Goal: Communication & Community: Answer question/provide support

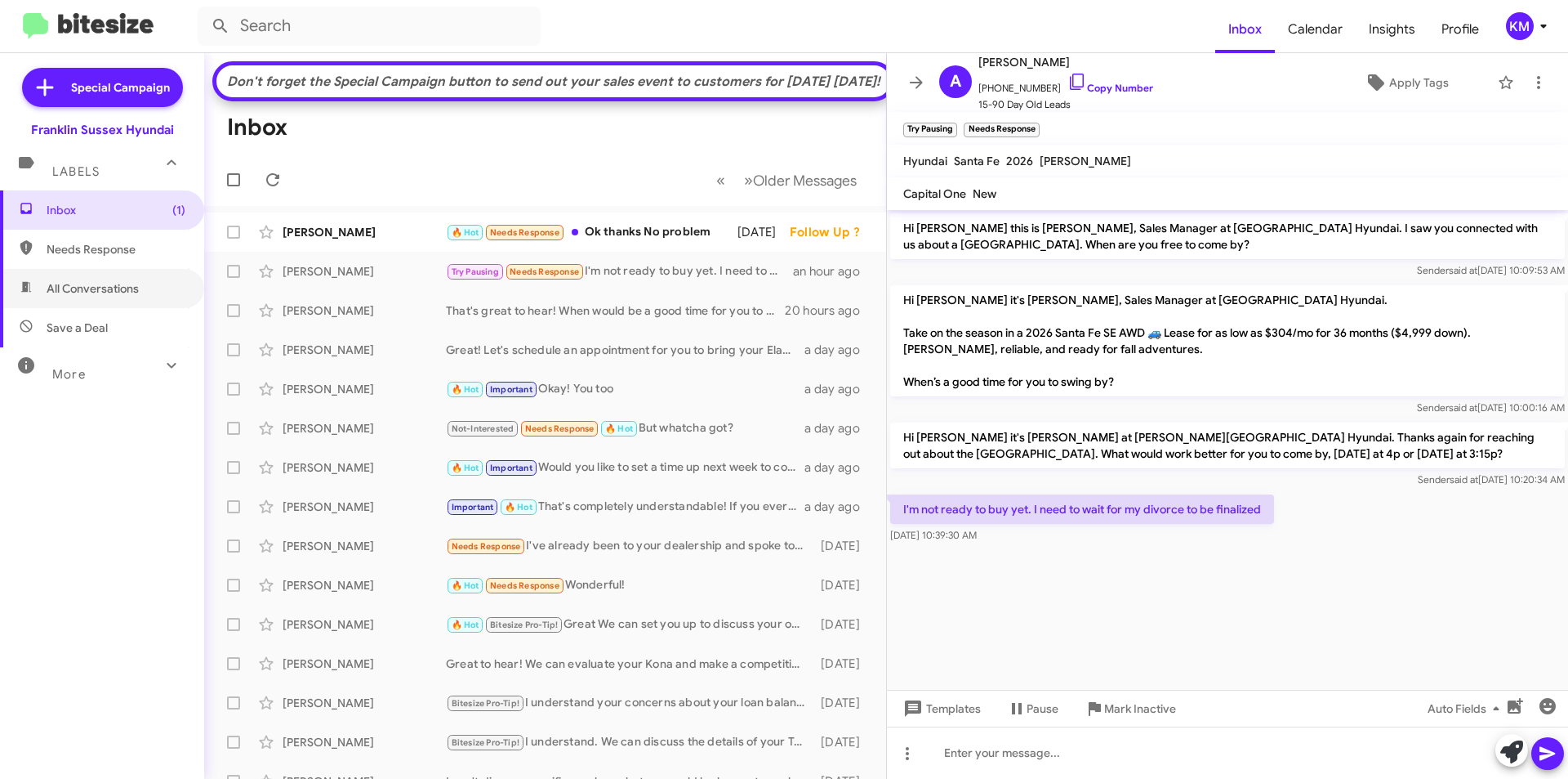
click at [73, 285] on span "All Conversations" at bounding box center [92, 288] width 92 height 16
type input "in:all-conversations"
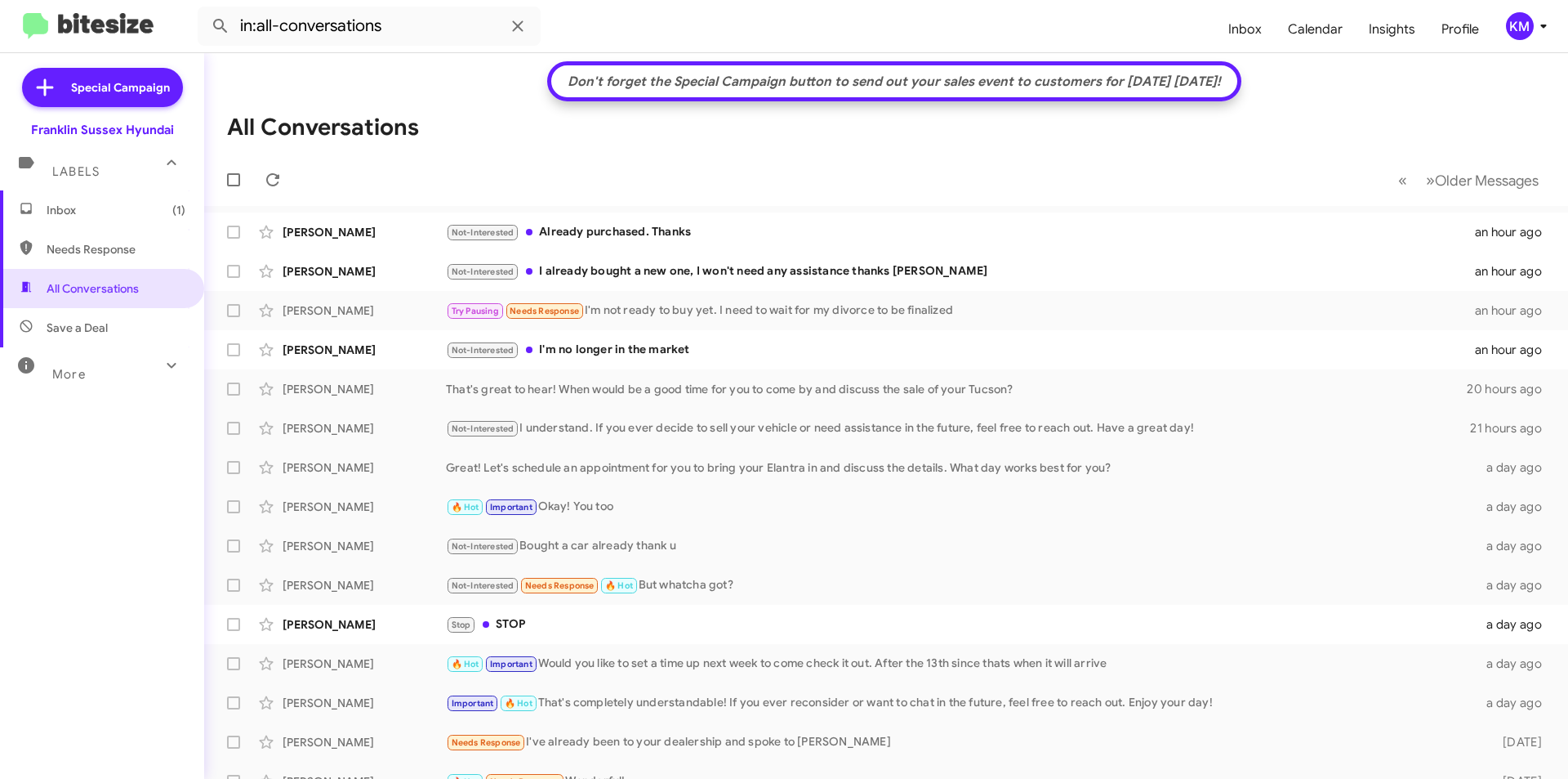
click at [681, 271] on div "Not-Interested I already bought a new one, I won't need any assistance thanks […" at bounding box center [960, 271] width 1029 height 19
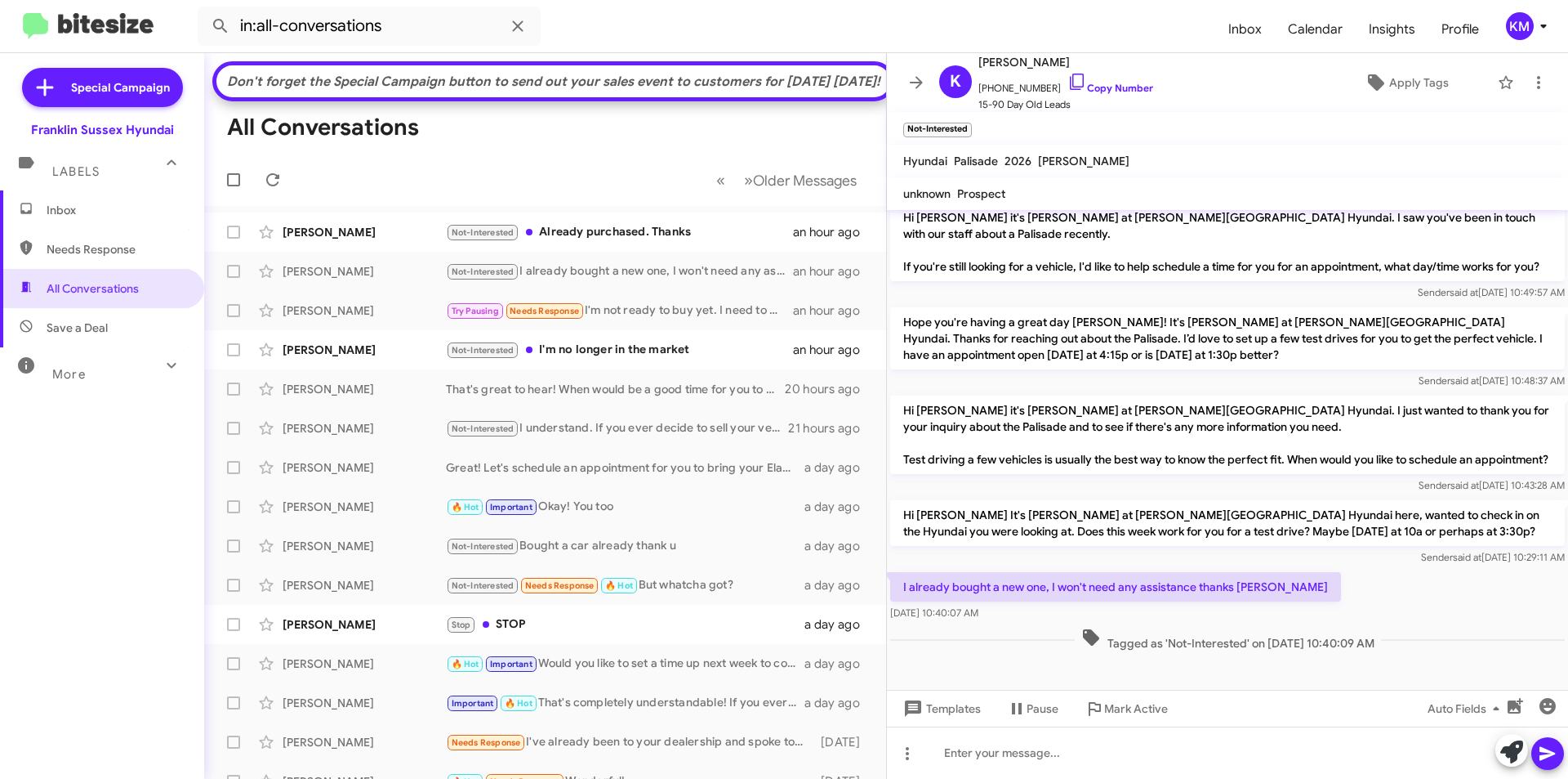
scroll to position [343, 0]
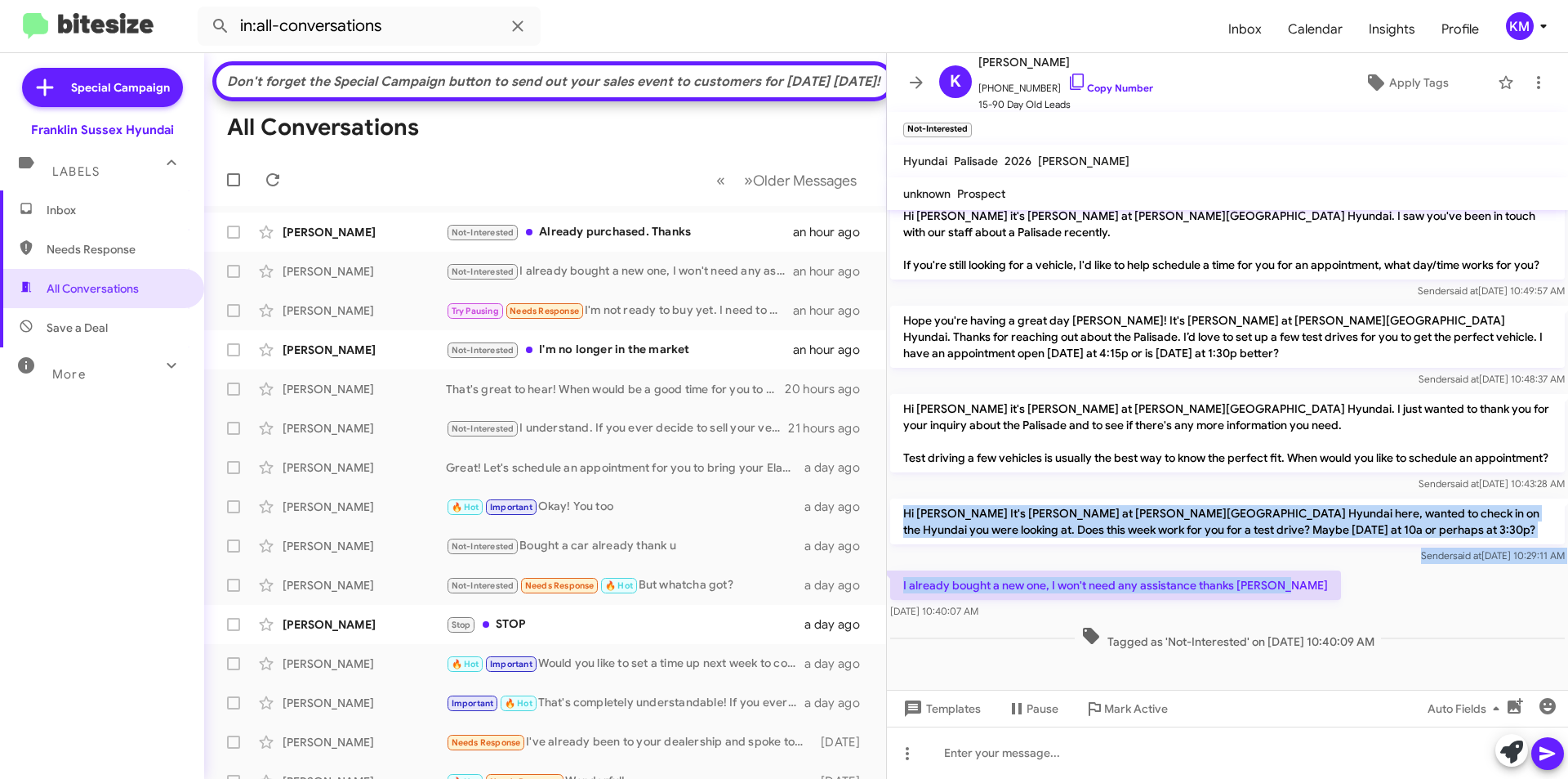
drag, startPoint x: 1300, startPoint y: 598, endPoint x: 890, endPoint y: 499, distance: 421.8
click at [890, 499] on div "Hi [PERSON_NAME] this is [PERSON_NAME], Sales Manager at [GEOGRAPHIC_DATA] Hyun…" at bounding box center [1227, 260] width 681 height 785
copy div "Hi [PERSON_NAME] It's [PERSON_NAME] at [PERSON_NAME][GEOGRAPHIC_DATA] Hyundai h…"
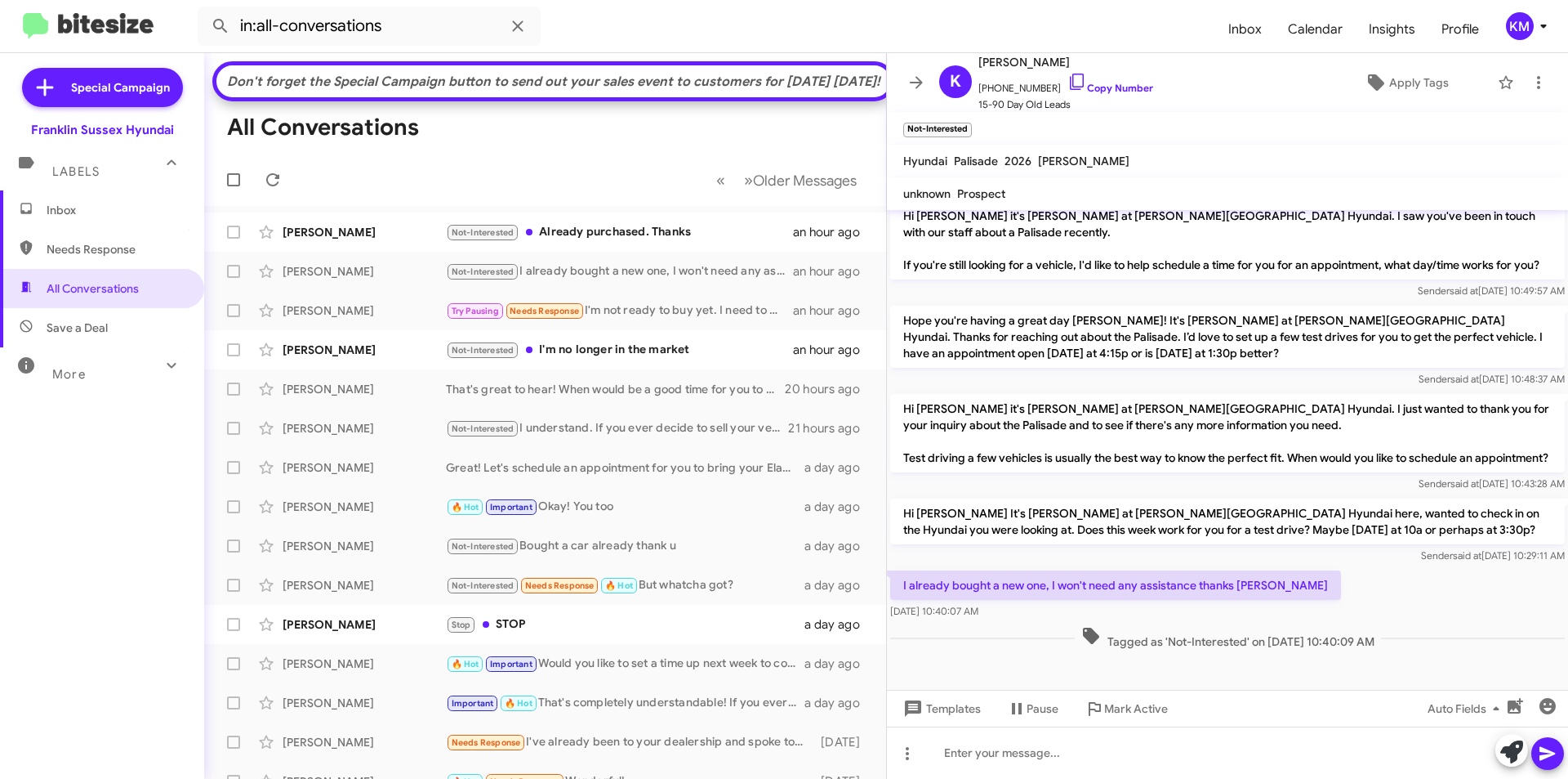
click at [1350, 614] on div "I already bought a new one, I won't need any assistance thanks [PERSON_NAME] [D…" at bounding box center [1227, 594] width 681 height 55
click at [1110, 761] on div at bounding box center [1227, 753] width 681 height 53
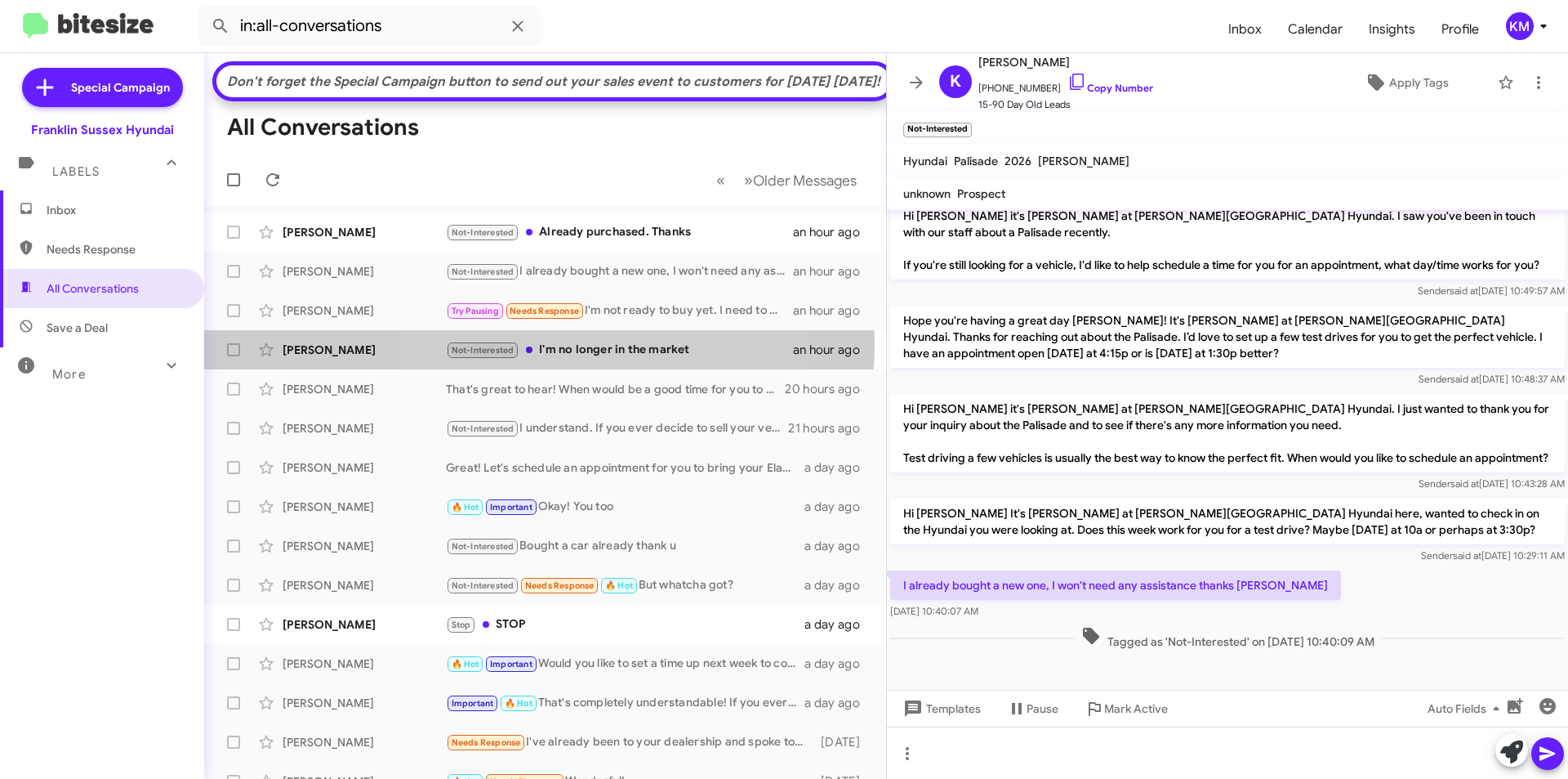
click at [532, 359] on div "Not-Interested I'm no longer in the market" at bounding box center [619, 350] width 347 height 19
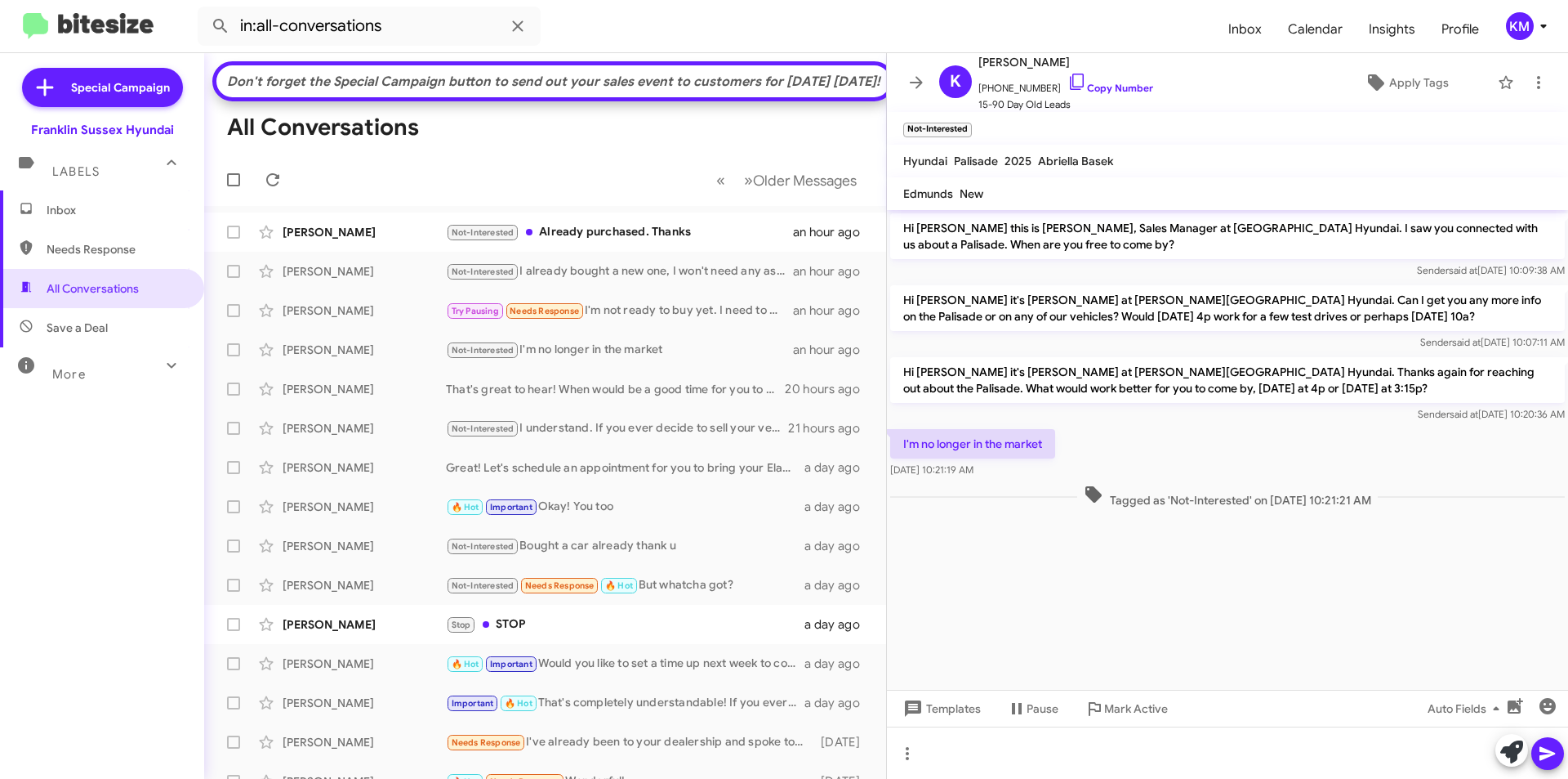
click at [690, 242] on div "Not-Interested Already purchased. Thanks" at bounding box center [619, 232] width 347 height 19
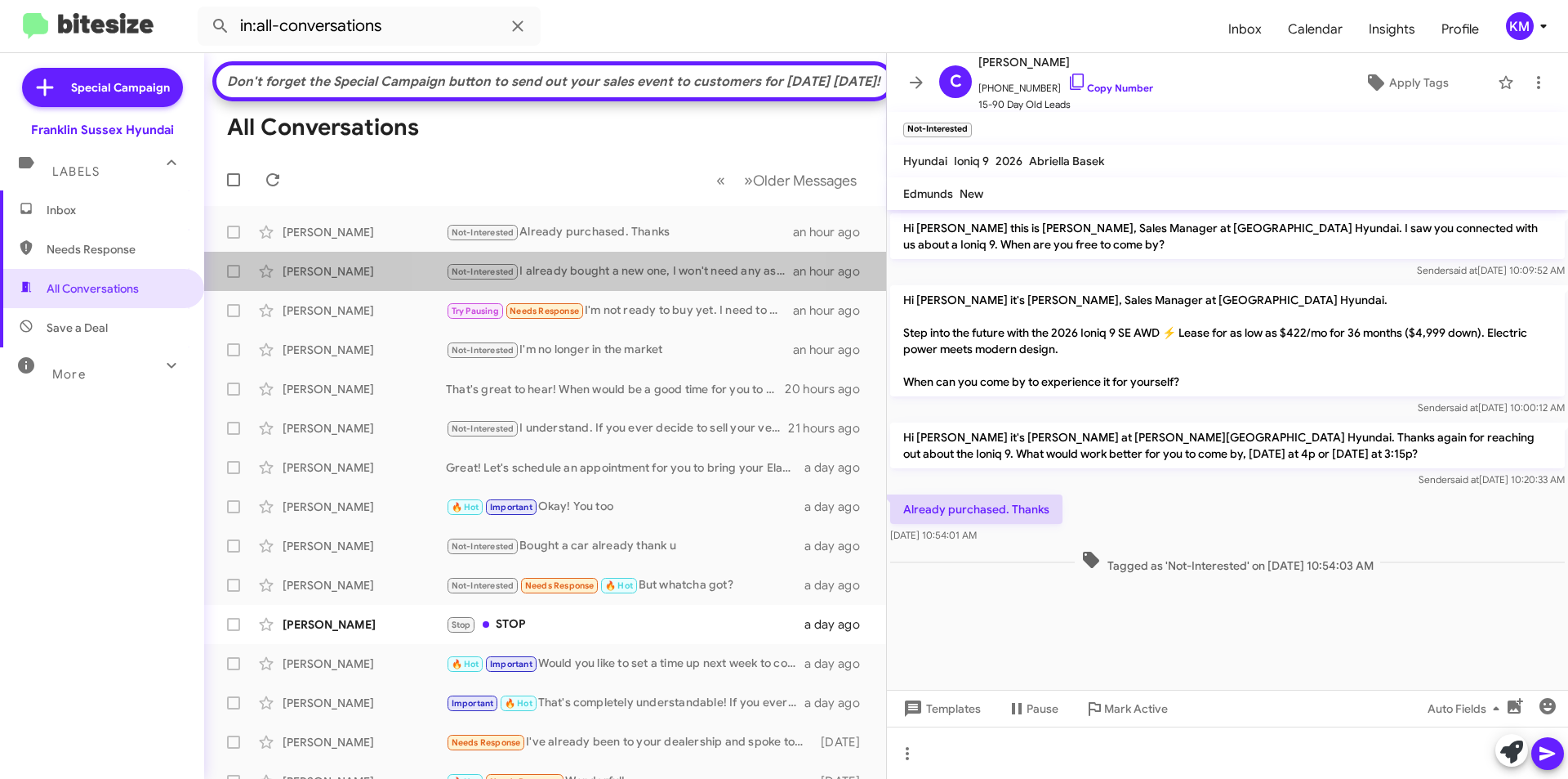
click at [570, 281] on div "Not-Interested I already bought a new one, I won't need any assistance thanks […" at bounding box center [619, 271] width 347 height 19
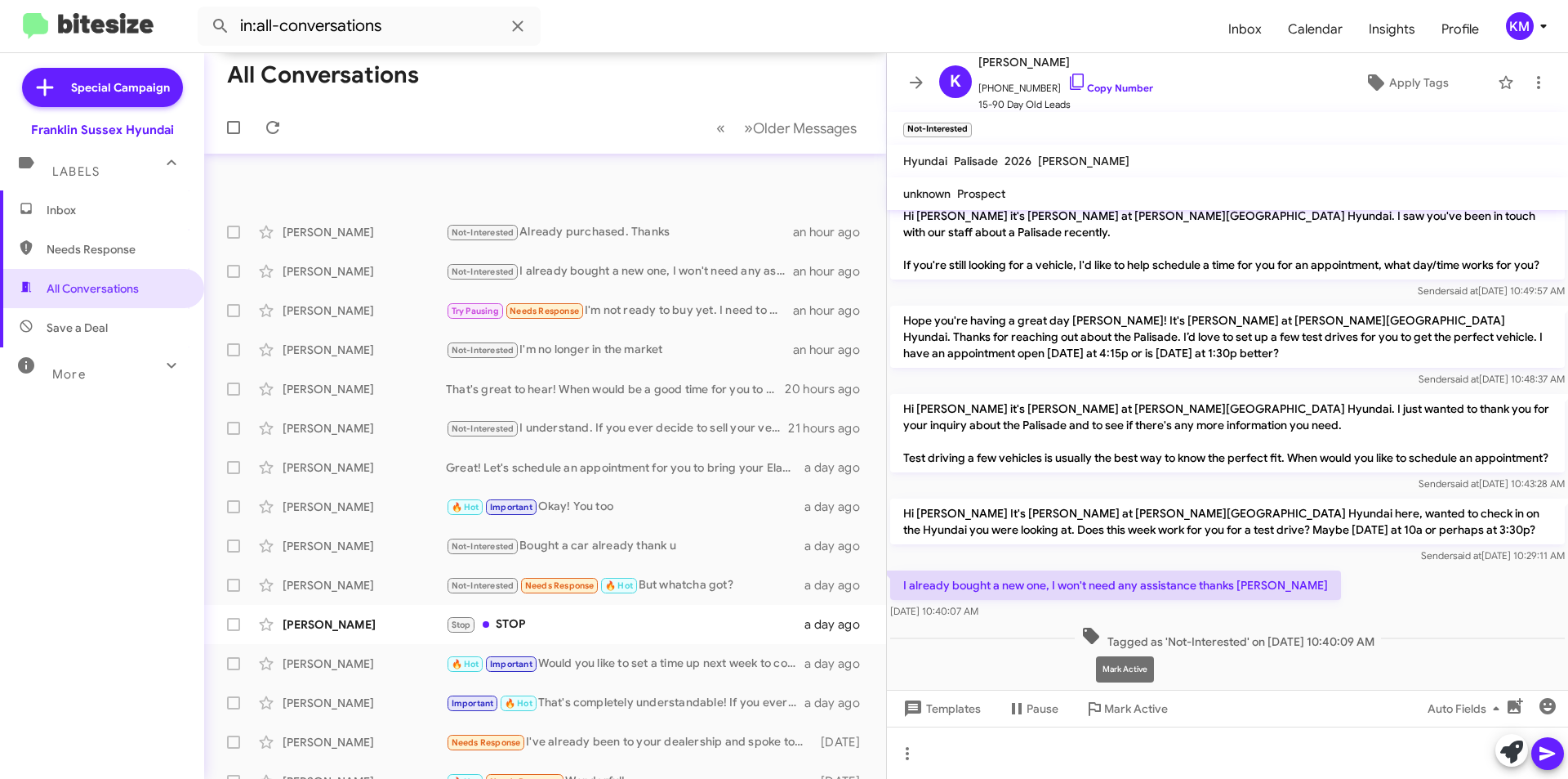
scroll to position [247, 0]
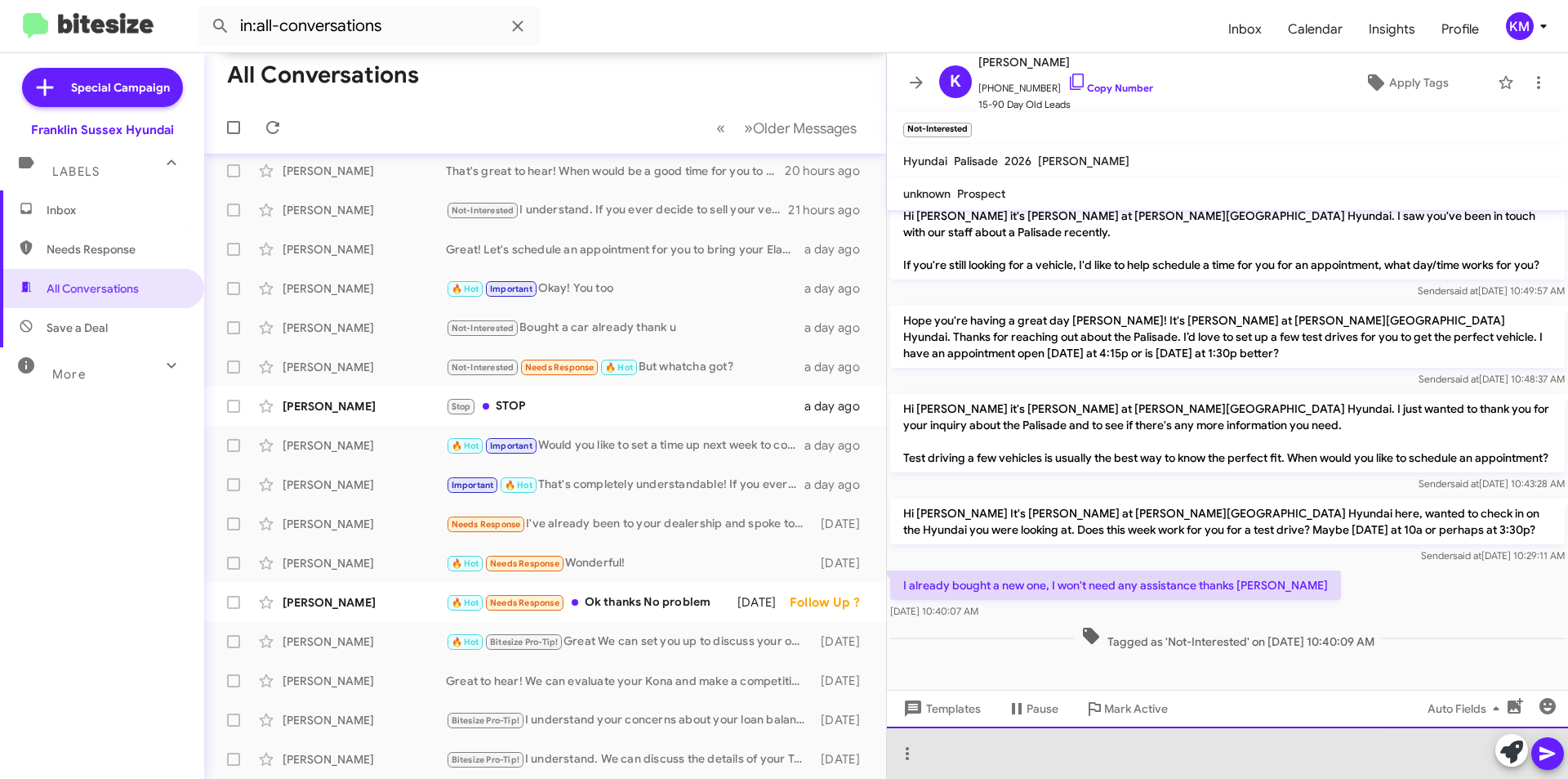
click at [960, 745] on div at bounding box center [1227, 753] width 681 height 53
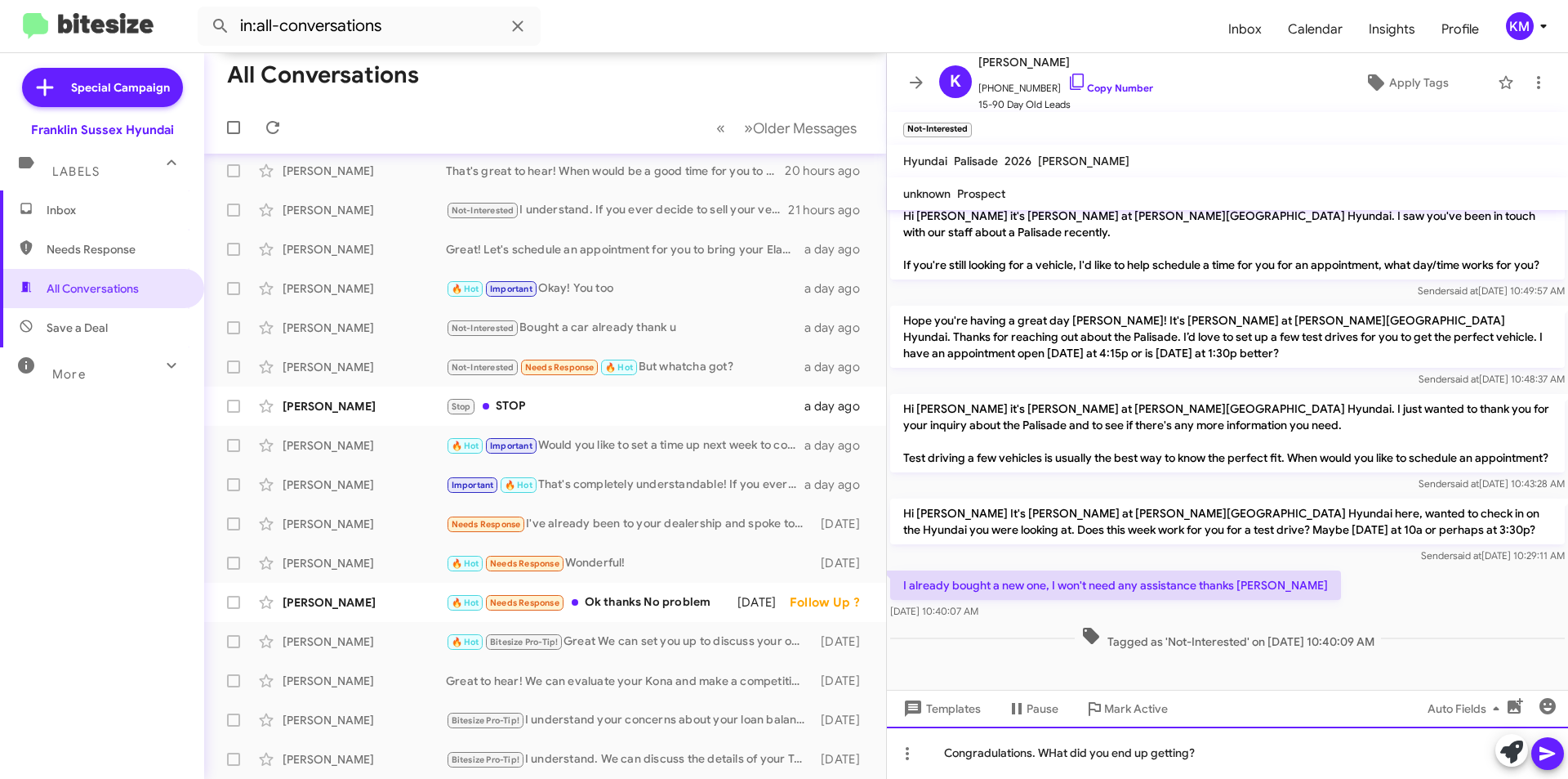
click at [963, 755] on div "Congradulations. WHat did you end up getting?" at bounding box center [1227, 753] width 681 height 53
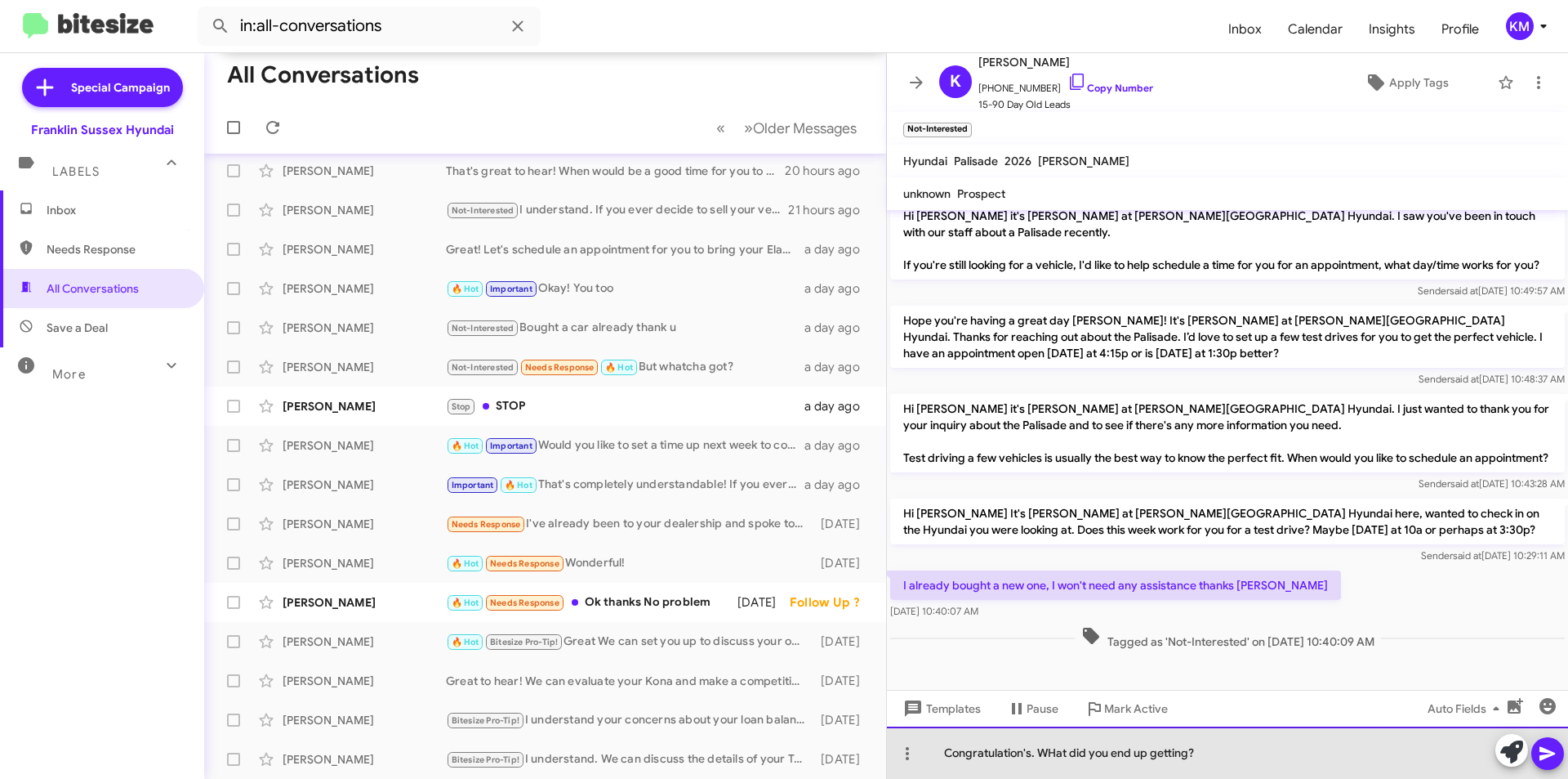
click at [1060, 751] on div "Congratulation's. WHat did you end up getting?" at bounding box center [1227, 753] width 681 height 53
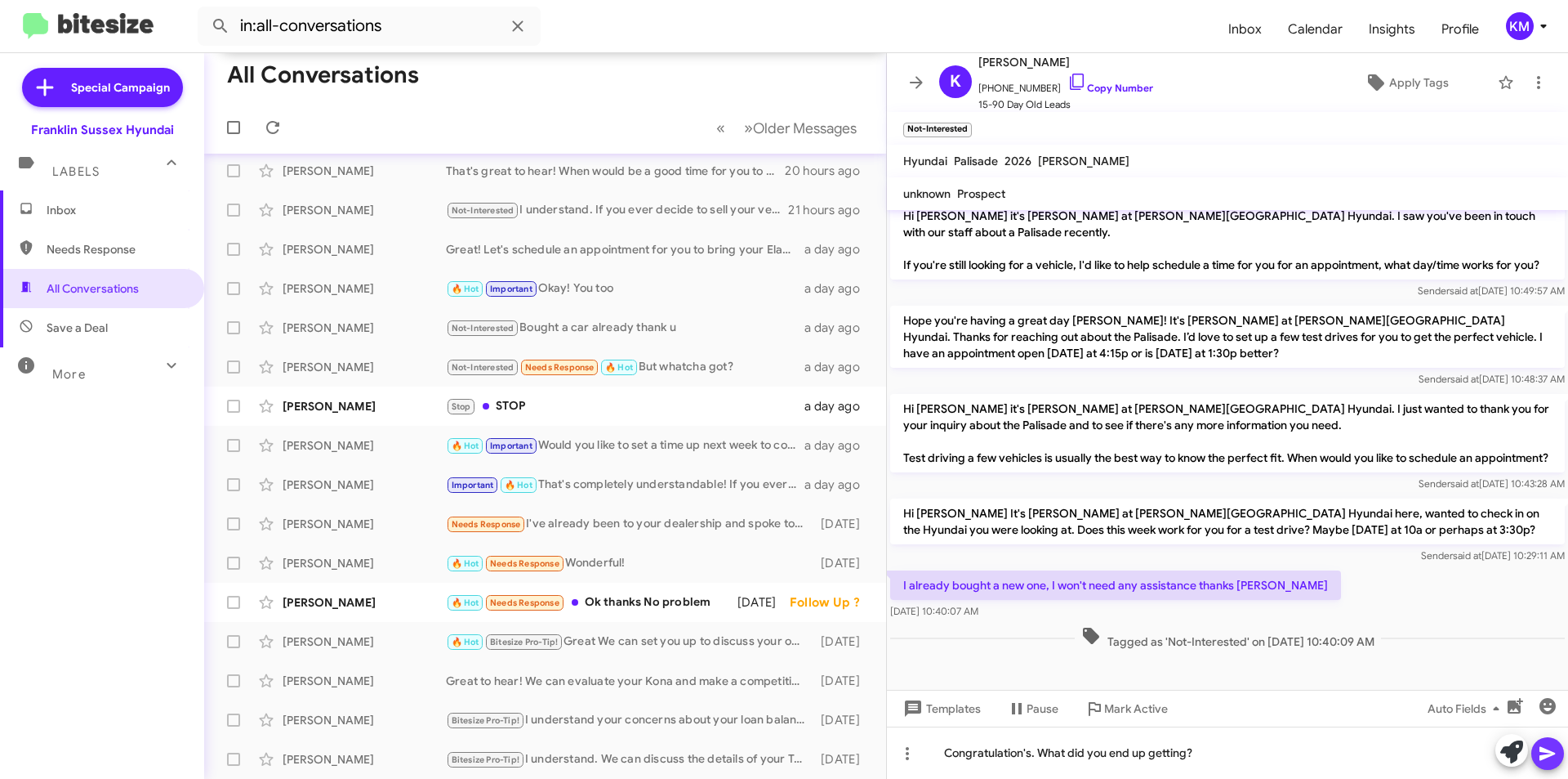
click at [1552, 745] on icon at bounding box center [1548, 754] width 20 height 20
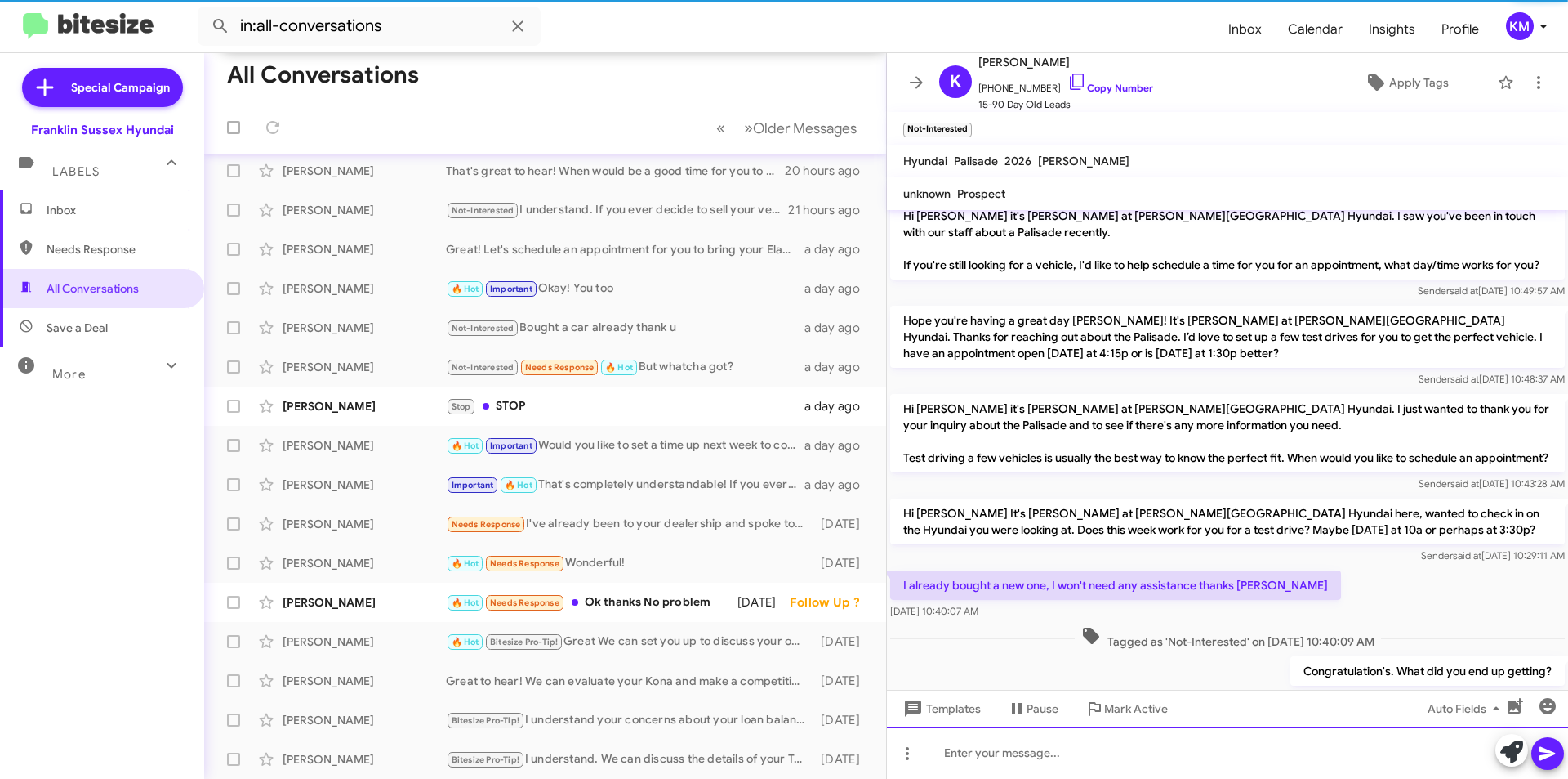
scroll to position [0, 0]
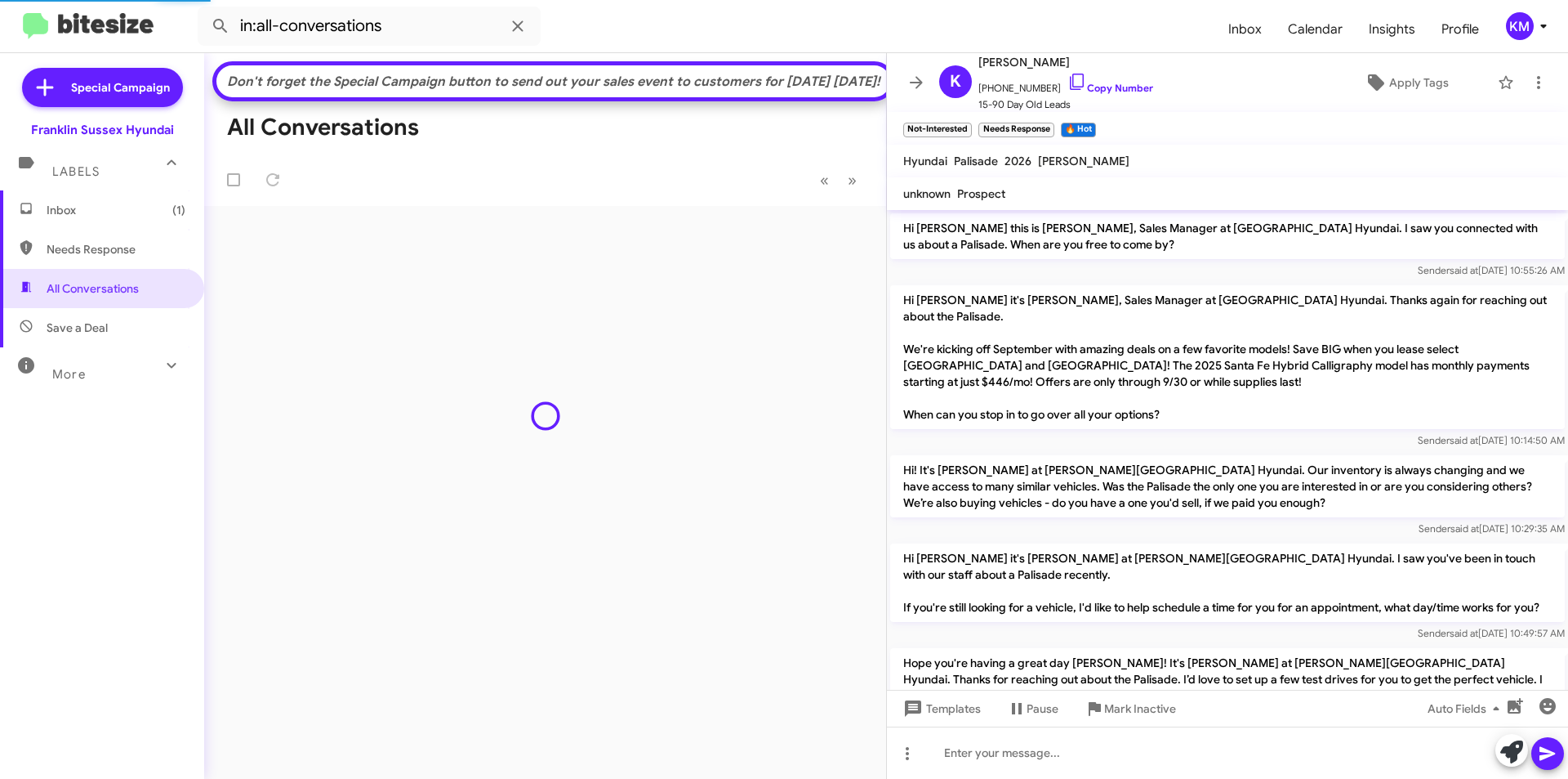
scroll to position [429, 0]
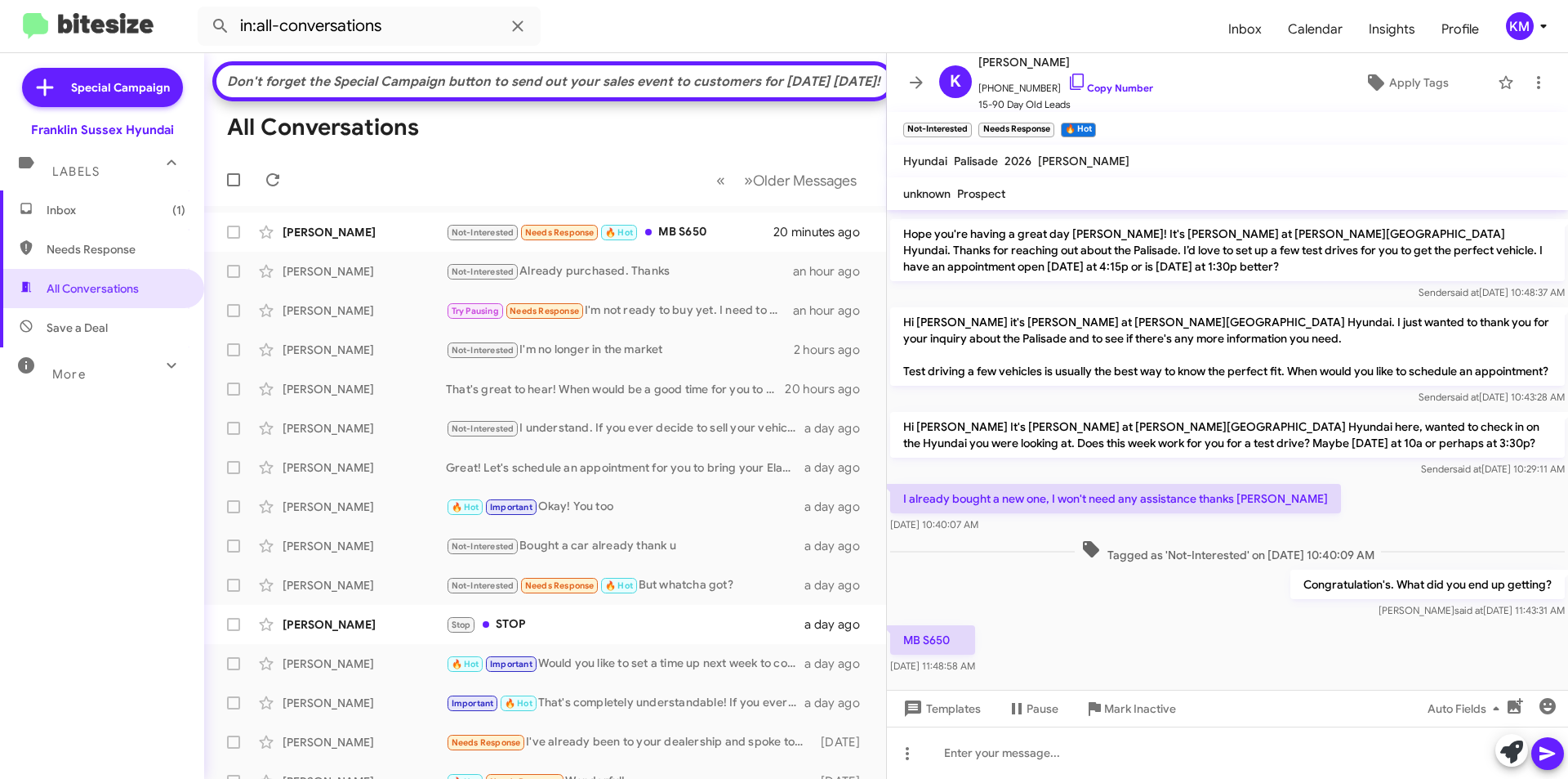
click at [673, 242] on div "Not-Interested Needs Response 🔥 Hot MB S650" at bounding box center [610, 232] width 329 height 19
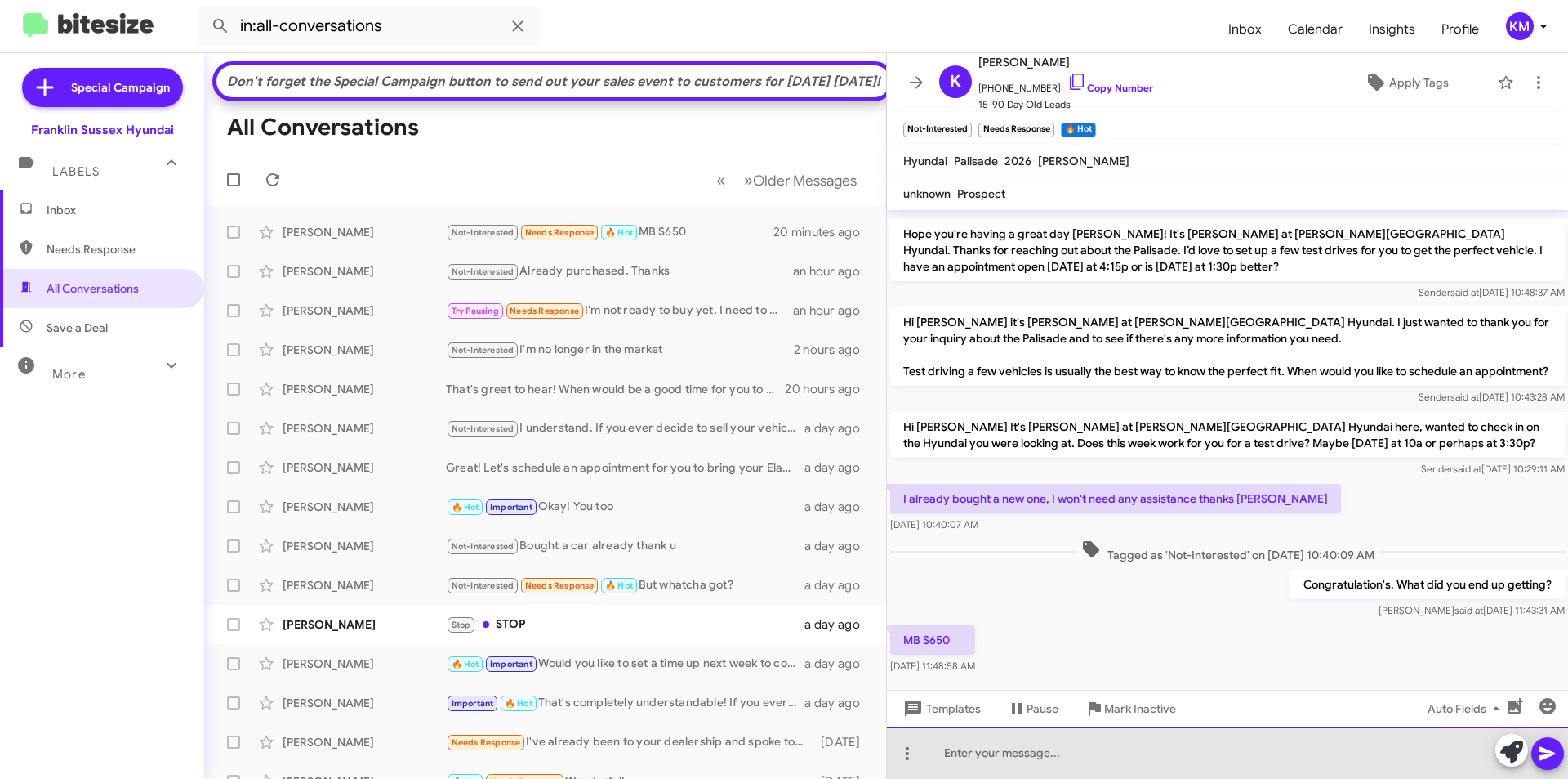
click at [1085, 754] on div at bounding box center [1227, 753] width 681 height 53
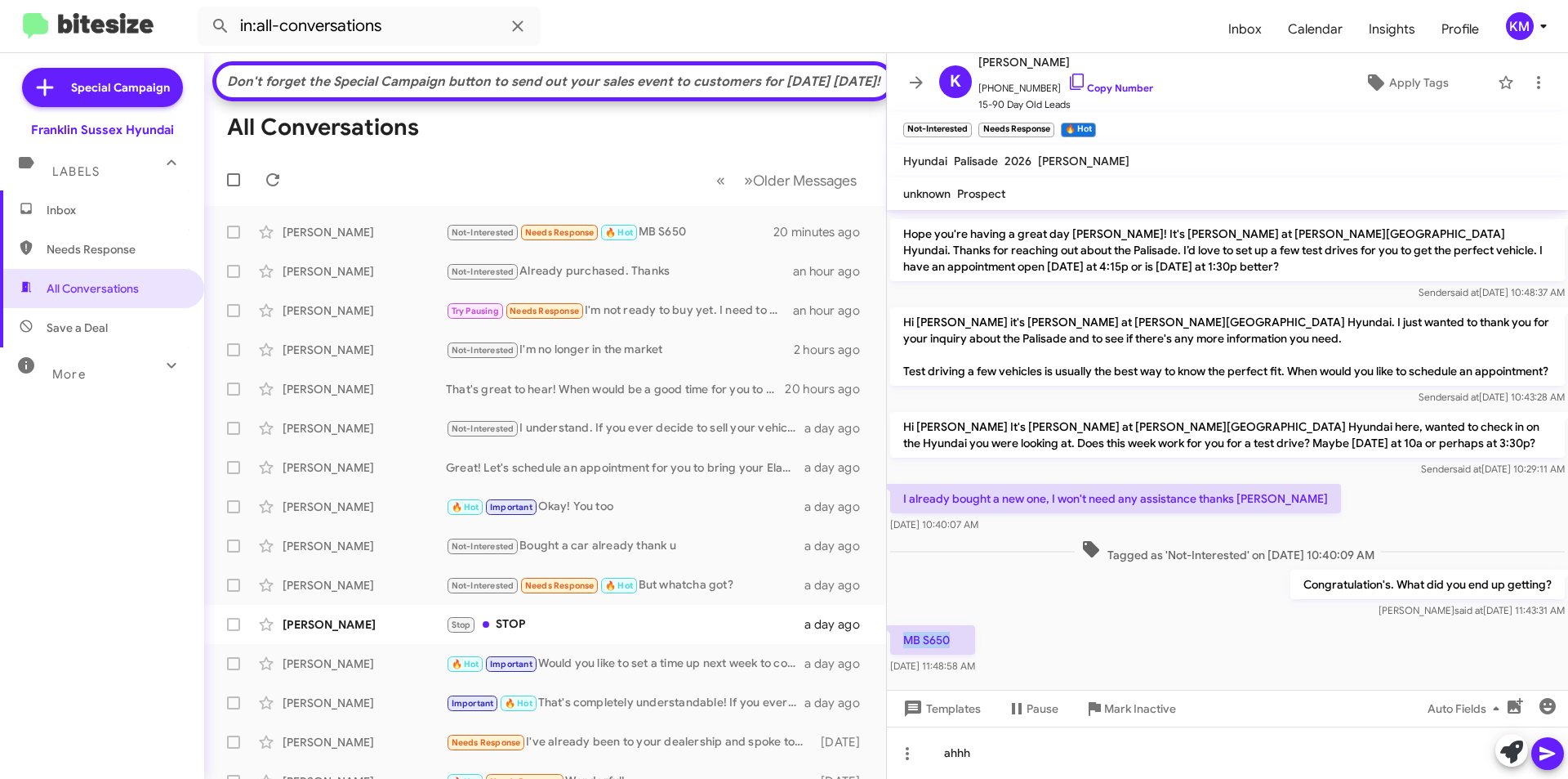
drag, startPoint x: 955, startPoint y: 642, endPoint x: 902, endPoint y: 639, distance: 53.1
click at [902, 639] on p "MB S650" at bounding box center [933, 639] width 85 height 29
copy p "MB S650"
click at [992, 758] on div "ahhh" at bounding box center [1227, 753] width 681 height 53
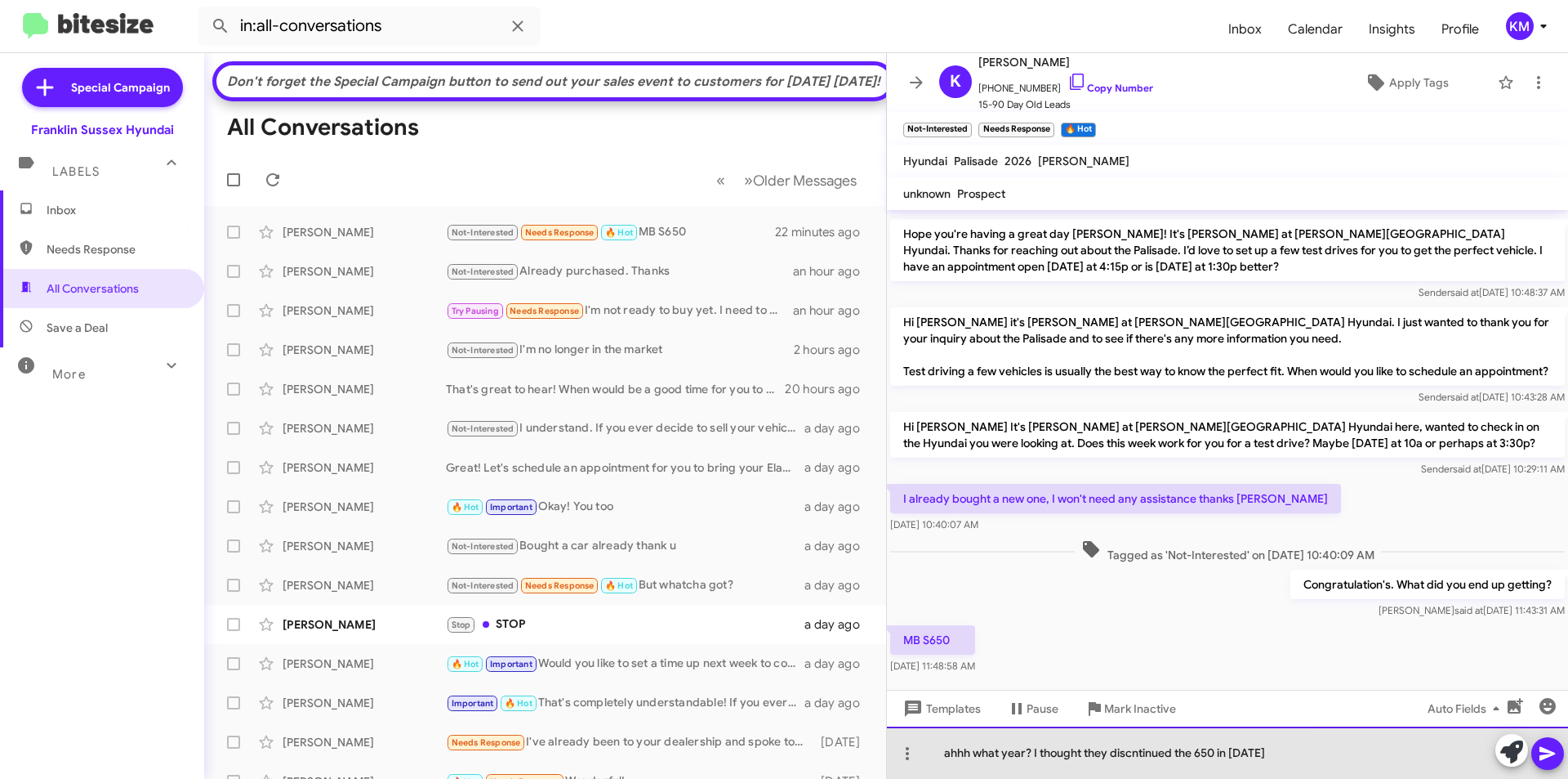
click at [1127, 758] on div "ahhh what year? I thought they discntinued the 650 in 2020" at bounding box center [1227, 753] width 681 height 53
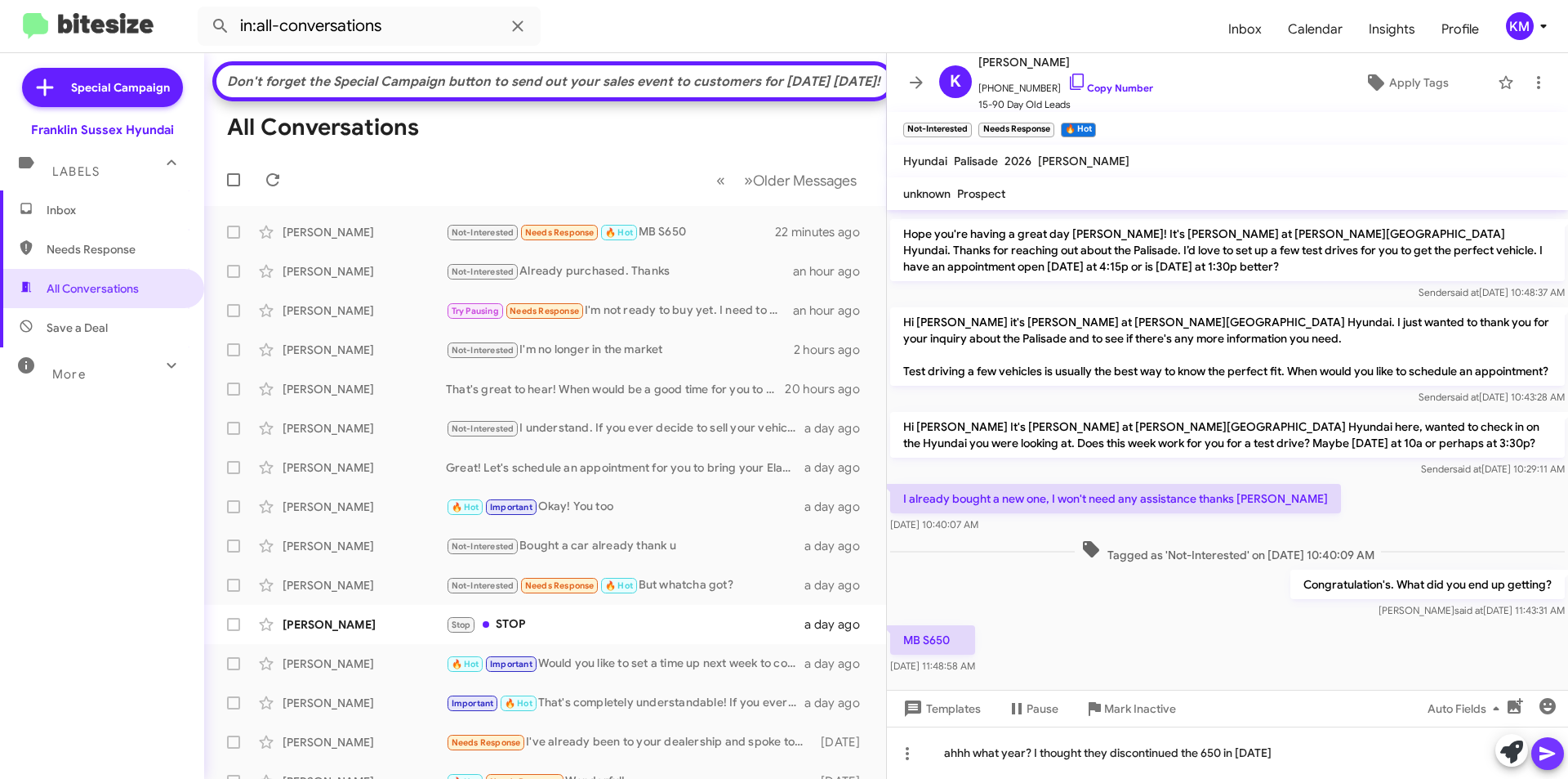
click at [1544, 748] on icon at bounding box center [1547, 754] width 15 height 14
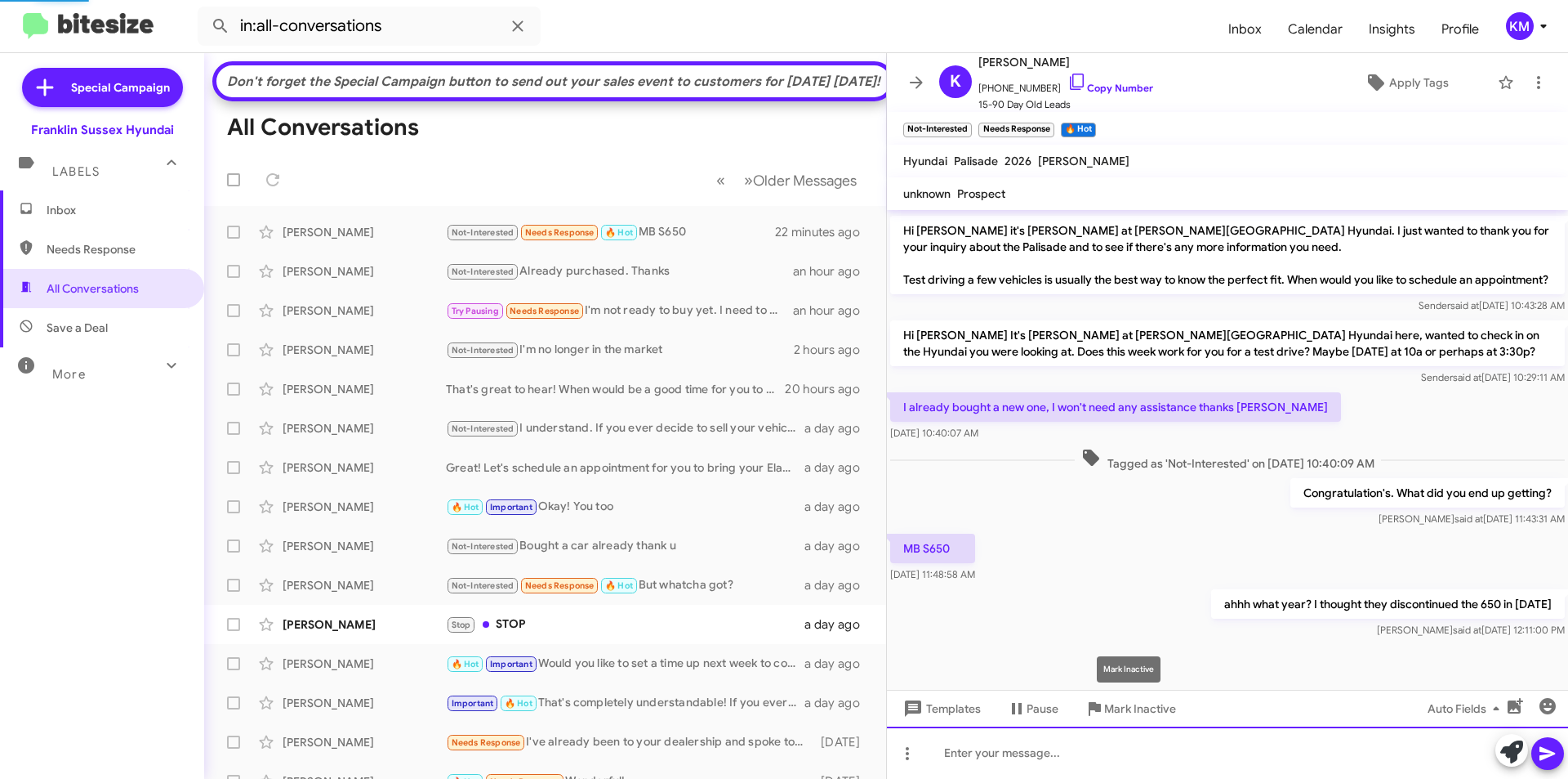
scroll to position [521, 0]
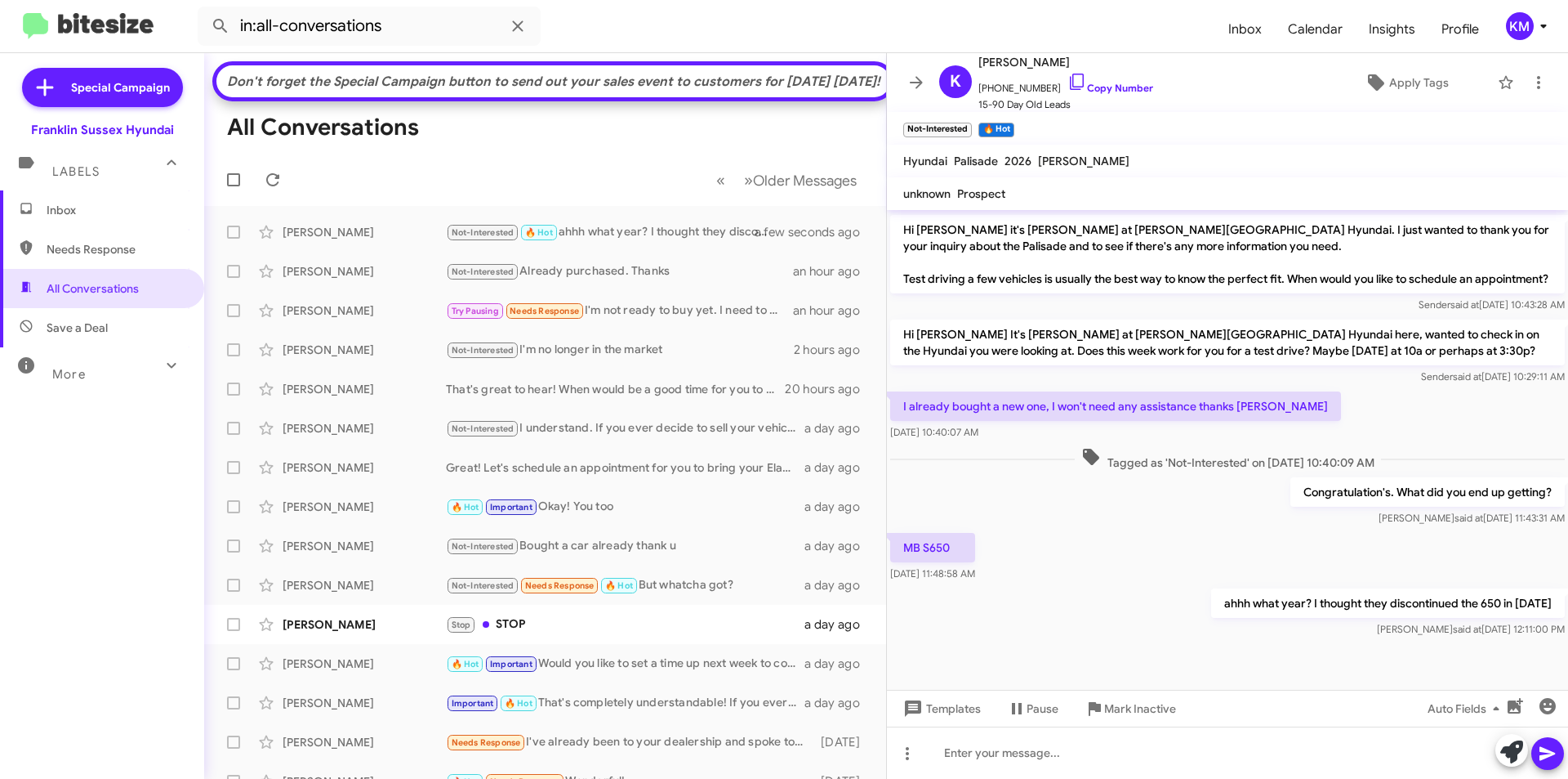
drag, startPoint x: 1535, startPoint y: 638, endPoint x: 906, endPoint y: 403, distance: 671.5
click at [903, 403] on div "Hi [PERSON_NAME] this is [PERSON_NAME], Sales Manager at [GEOGRAPHIC_DATA] Hyun…" at bounding box center [1227, 165] width 681 height 952
copy div "I already bought a new one, I won't need any assistance thanks Mr skuba Oct 10,…"
